Goal: Information Seeking & Learning: Understand process/instructions

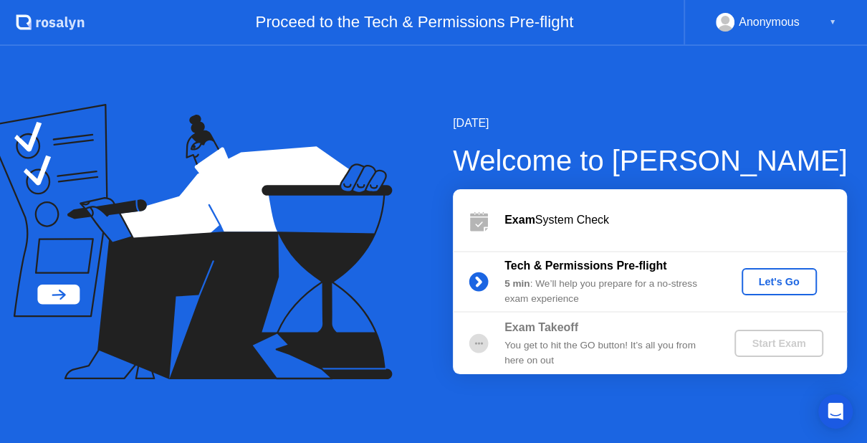
click at [830, 24] on div "▼" at bounding box center [832, 22] width 7 height 19
click at [52, 13] on icon ".st0{fill:#f0f8ff;} .st1{fill:#d4e3ff;} .st2{fill:#b4c2ff;} background" at bounding box center [50, 22] width 69 height 23
click at [67, 299] on icon at bounding box center [181, 213] width 335 height 182
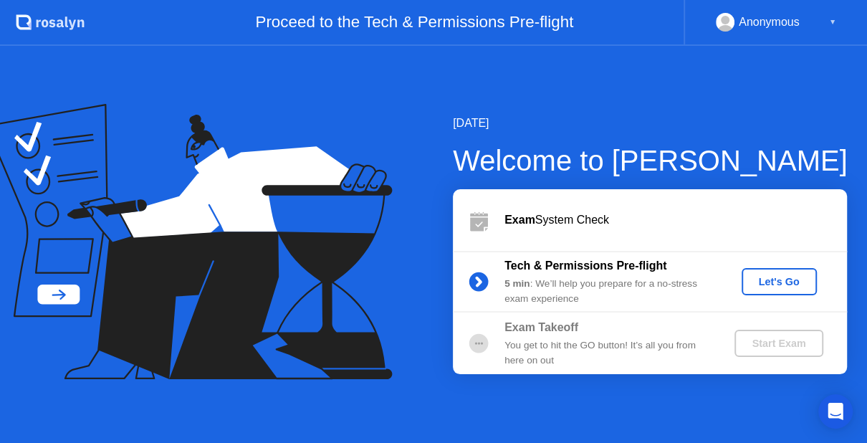
click at [67, 299] on icon at bounding box center [181, 213] width 335 height 182
click at [792, 281] on div "Let's Go" at bounding box center [779, 281] width 64 height 11
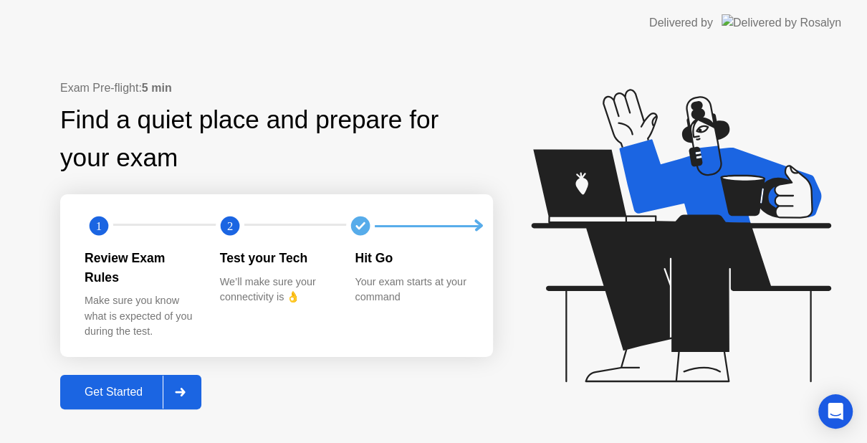
click at [130, 385] on div "Get Started" at bounding box center [113, 391] width 98 height 13
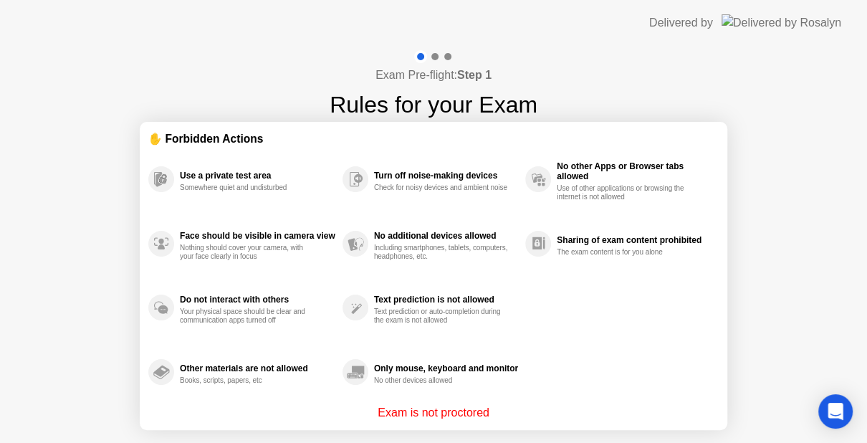
click at [396, 157] on div "Turn off noise-making devices Check for noisy devices and ambient noise" at bounding box center [433, 179] width 183 height 64
click at [231, 139] on div "✋ Forbidden Actions" at bounding box center [433, 138] width 570 height 16
drag, startPoint x: 231, startPoint y: 139, endPoint x: 462, endPoint y: 414, distance: 359.0
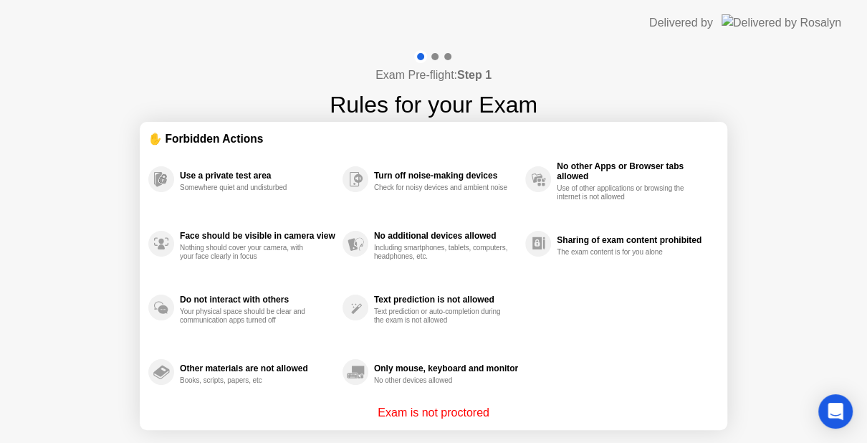
click at [462, 414] on div "✋ Forbidden Actions Use a private test area Somewhere quiet and undisturbed Fac…" at bounding box center [433, 275] width 570 height 291
click at [462, 414] on p "Exam is not proctored" at bounding box center [434, 412] width 112 height 17
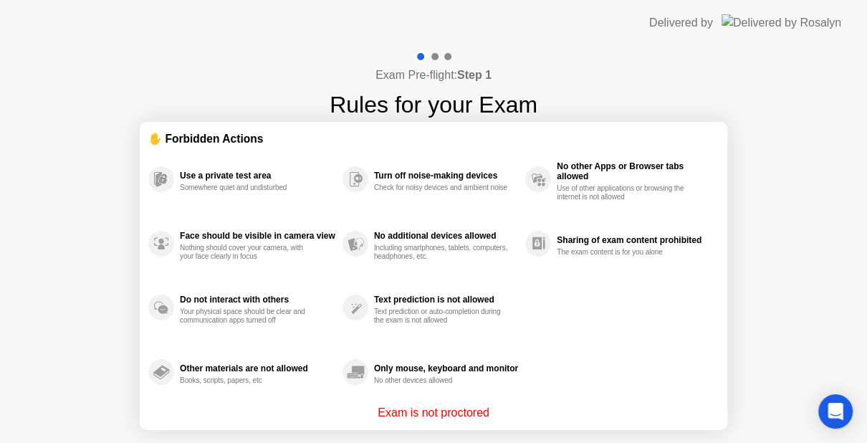
click at [462, 414] on p "Exam is not proctored" at bounding box center [434, 412] width 112 height 17
click at [721, 126] on section "✋ Forbidden Actions Use a private test area Somewhere quiet and undisturbed Fac…" at bounding box center [433, 276] width 587 height 308
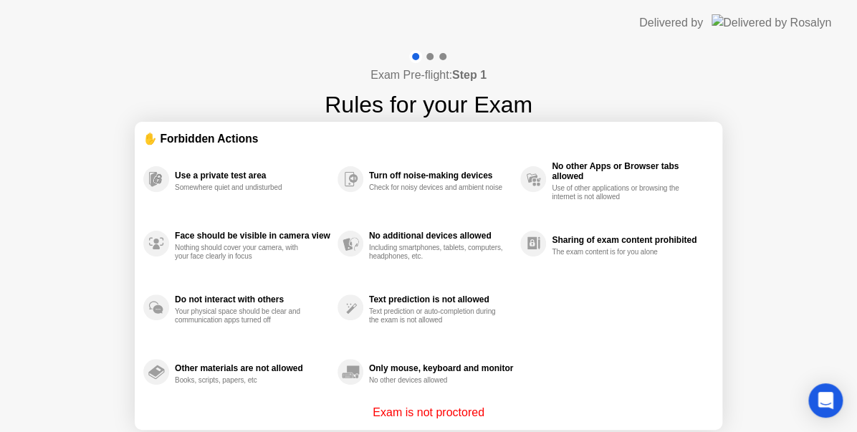
click at [437, 373] on div "Only mouse, keyboard and monitor" at bounding box center [441, 368] width 144 height 10
click at [463, 413] on p "Exam is not proctored" at bounding box center [429, 412] width 112 height 17
click at [527, 227] on div "Sharing of exam content prohibited The exam content is for you alone" at bounding box center [616, 243] width 193 height 64
